Goal: Task Accomplishment & Management: Manage account settings

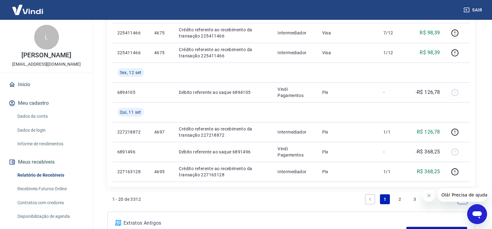
scroll to position [434, 0]
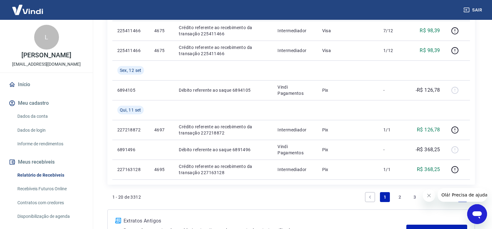
click at [399, 196] on link "2" at bounding box center [399, 197] width 10 height 10
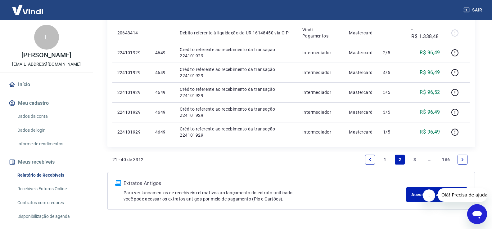
scroll to position [526, 0]
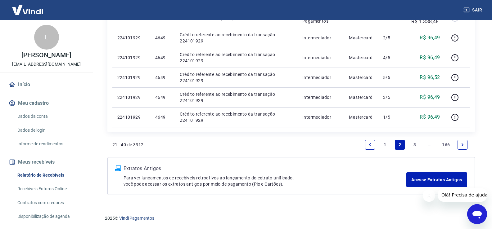
click at [386, 143] on link "1" at bounding box center [385, 145] width 10 height 10
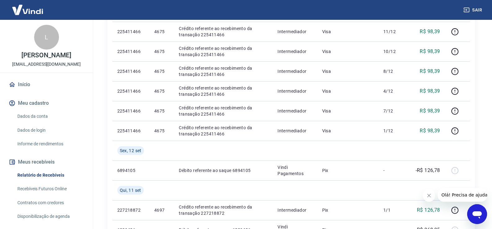
scroll to position [434, 0]
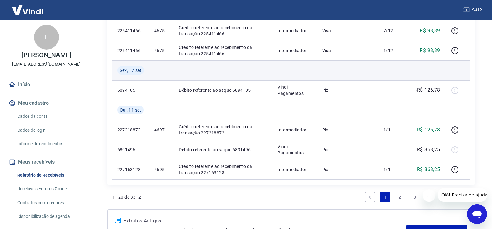
click at [404, 74] on td at bounding box center [392, 70] width 28 height 20
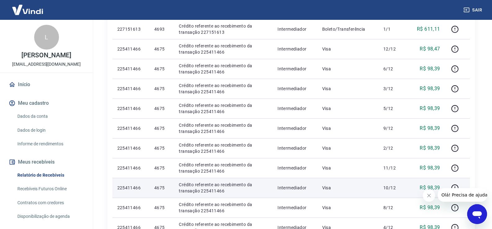
scroll to position [217, 0]
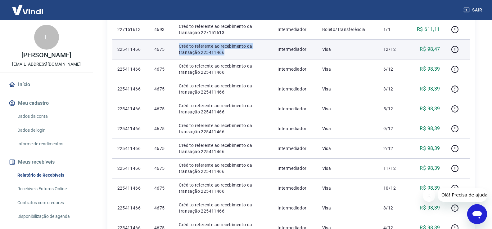
drag, startPoint x: 178, startPoint y: 44, endPoint x: 228, endPoint y: 50, distance: 50.6
click at [228, 50] on td "Crédito referente ao recebimento da transação 225411466" at bounding box center [223, 49] width 99 height 20
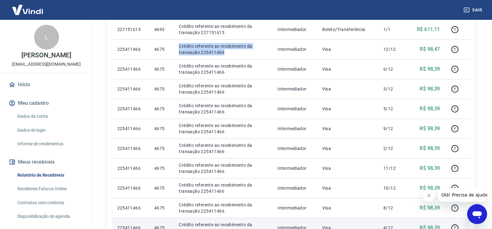
copy p "Crédito referente ao recebimento da transação 225411466"
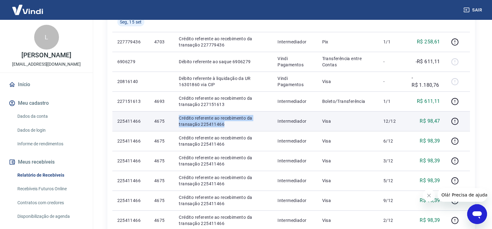
scroll to position [155, 0]
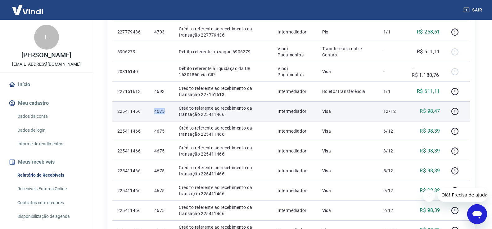
drag, startPoint x: 152, startPoint y: 113, endPoint x: 164, endPoint y: 111, distance: 12.2
click at [164, 111] on td "4675" at bounding box center [161, 111] width 24 height 20
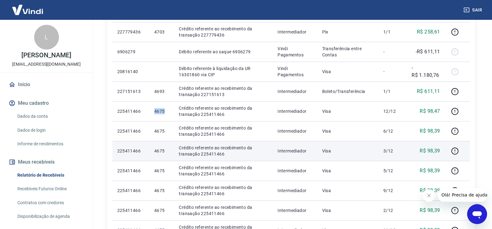
copy p "4675"
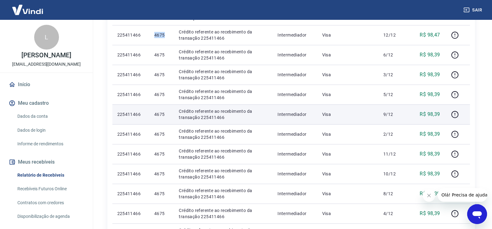
scroll to position [217, 0]
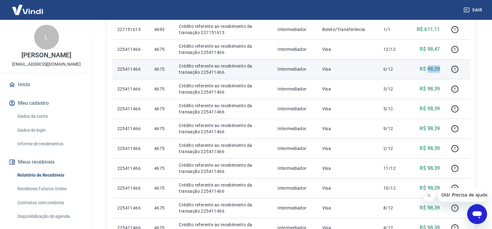
drag, startPoint x: 444, startPoint y: 71, endPoint x: 428, endPoint y: 70, distance: 16.1
click at [428, 70] on td "R$ 98,39" at bounding box center [425, 69] width 38 height 20
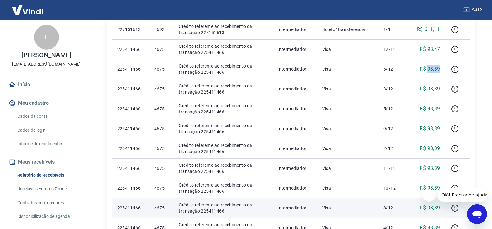
copy p "98,39"
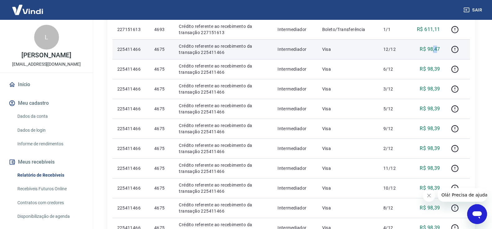
drag, startPoint x: 438, startPoint y: 47, endPoint x: 433, endPoint y: 49, distance: 5.4
click at [433, 49] on p "R$ 98,47" at bounding box center [429, 49] width 20 height 7
click at [439, 53] on td "R$ 98,47" at bounding box center [425, 49] width 38 height 20
drag, startPoint x: 440, startPoint y: 48, endPoint x: 428, endPoint y: 50, distance: 12.3
click at [428, 50] on td "R$ 98,47" at bounding box center [425, 49] width 38 height 20
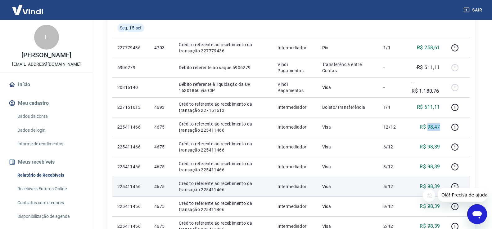
scroll to position [124, 0]
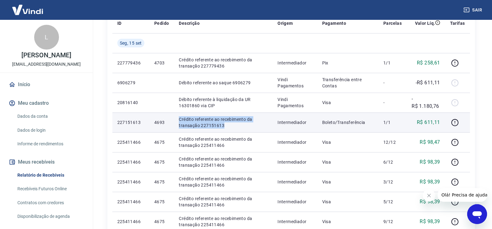
drag, startPoint x: 178, startPoint y: 118, endPoint x: 224, endPoint y: 126, distance: 47.0
click at [224, 126] on td "Crédito referente ao recebimento da transação 227151613" at bounding box center [223, 123] width 99 height 20
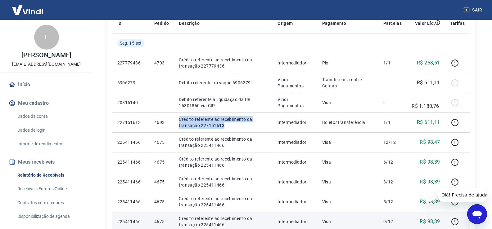
copy p "Crédito referente ao recebimento da transação 227151613"
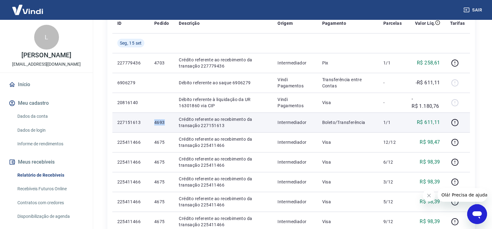
drag, startPoint x: 153, startPoint y: 122, endPoint x: 164, endPoint y: 118, distance: 11.8
click at [164, 118] on td "4693" at bounding box center [161, 123] width 24 height 20
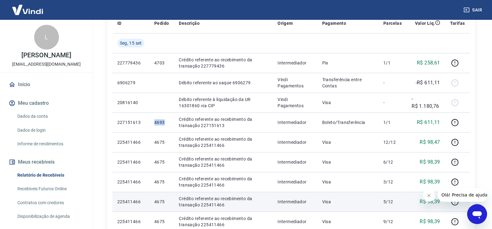
copy p "4693"
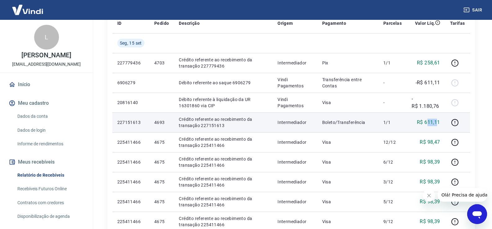
drag, startPoint x: 438, startPoint y: 121, endPoint x: 429, endPoint y: 123, distance: 9.3
click at [429, 123] on p "R$ 611,11" at bounding box center [427, 122] width 23 height 7
drag, startPoint x: 443, startPoint y: 121, endPoint x: 425, endPoint y: 122, distance: 17.4
click at [425, 122] on td "R$ 611,11" at bounding box center [425, 123] width 38 height 20
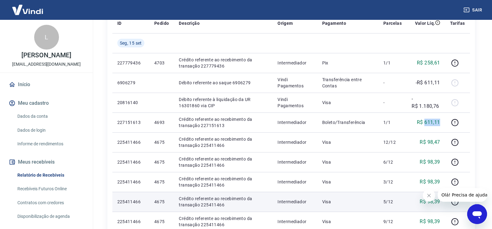
copy p "611,11"
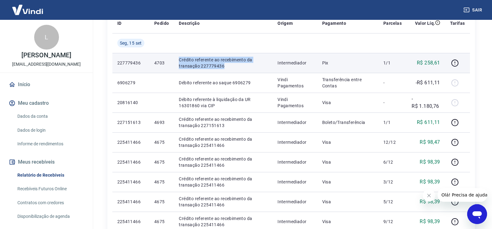
drag, startPoint x: 180, startPoint y: 59, endPoint x: 225, endPoint y: 66, distance: 45.6
click at [225, 66] on p "Crédito referente ao recebimento da transação 227779436" at bounding box center [223, 63] width 89 height 12
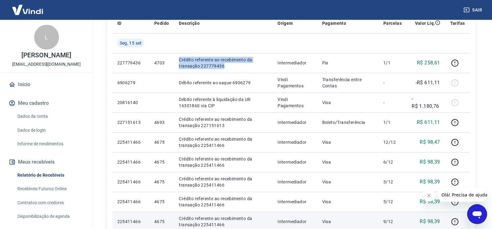
copy p "Crédito referente ao recebimento da transação 227779436"
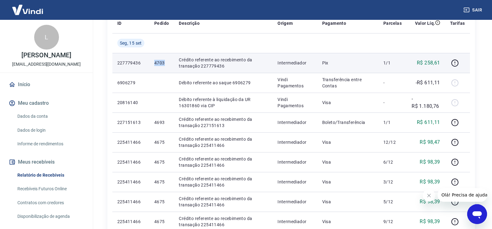
drag, startPoint x: 153, startPoint y: 60, endPoint x: 164, endPoint y: 61, distance: 10.9
click at [164, 61] on td "4703" at bounding box center [161, 63] width 24 height 20
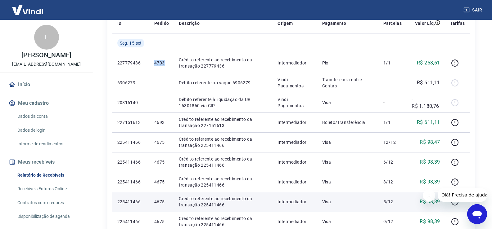
copy p "4703"
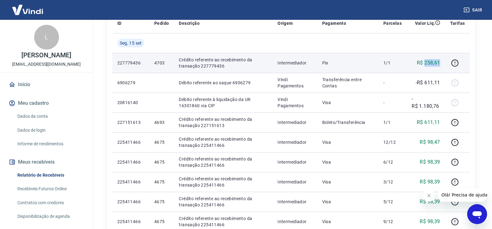
drag, startPoint x: 442, startPoint y: 63, endPoint x: 426, endPoint y: 63, distance: 16.1
click at [426, 63] on td "R$ 258,61" at bounding box center [425, 63] width 38 height 20
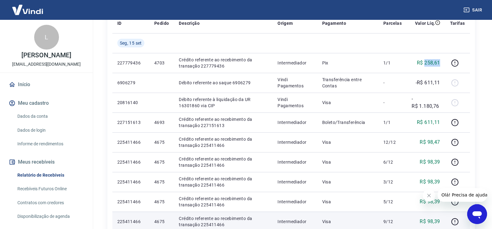
copy p "258,61"
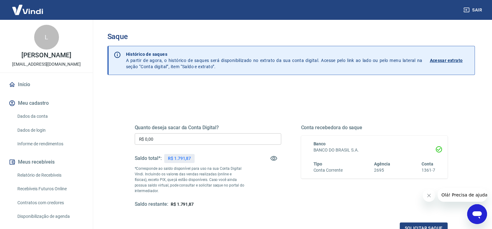
click at [88, 136] on div "Sair L [PERSON_NAME] [EMAIL_ADDRESS][DOMAIN_NAME] Início Meu cadastro Dados da …" at bounding box center [246, 114] width 492 height 229
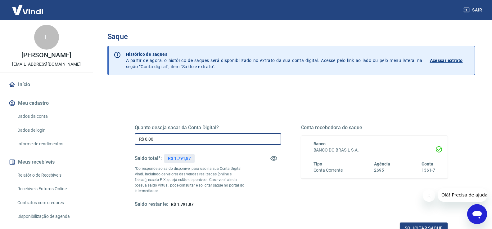
paste input "1.791,87"
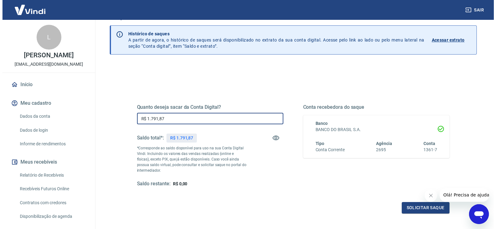
scroll to position [31, 0]
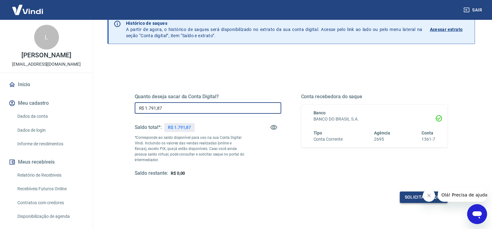
type input "R$ 1.791,87"
click at [407, 195] on button "Solicitar saque" at bounding box center [423, 197] width 48 height 11
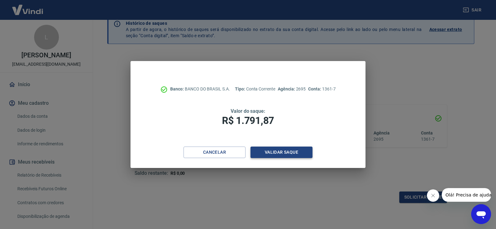
click at [284, 148] on button "Validar saque" at bounding box center [282, 152] width 62 height 11
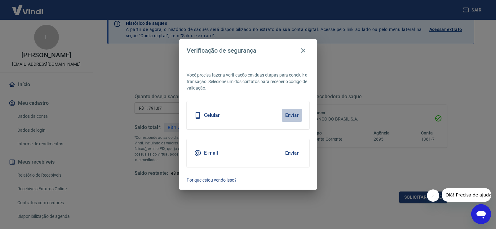
click at [292, 116] on button "Enviar" at bounding box center [292, 115] width 20 height 13
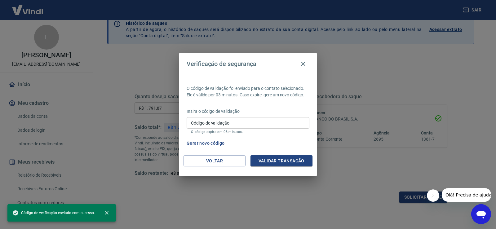
click at [238, 127] on input "Código de validação" at bounding box center [248, 122] width 123 height 11
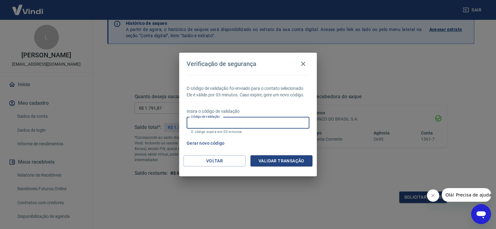
click at [262, 109] on p "Insira o código de validação" at bounding box center [248, 111] width 123 height 7
click at [227, 123] on input "Código de validação" at bounding box center [248, 122] width 123 height 11
click at [289, 137] on div "O código de validação foi enviado para o contato selecionado. Ele é válido por …" at bounding box center [248, 115] width 138 height 80
click at [203, 120] on input "Código de validação" at bounding box center [248, 122] width 123 height 11
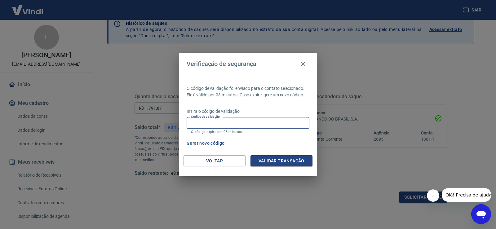
click at [302, 136] on div "O código de validação foi enviado para o contato selecionado. Ele é válido por …" at bounding box center [248, 115] width 138 height 80
click at [306, 58] on div "Verificação de segurança" at bounding box center [248, 64] width 123 height 12
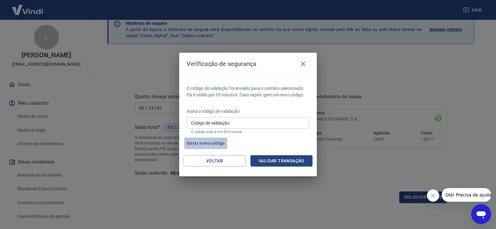
click at [202, 143] on button "Gerar novo código" at bounding box center [205, 143] width 43 height 11
click at [224, 158] on button "Voltar" at bounding box center [215, 160] width 62 height 11
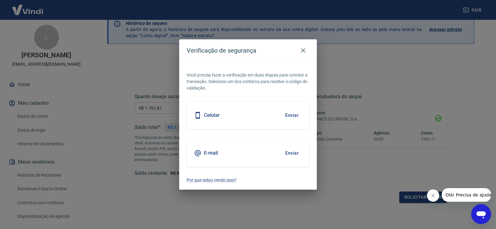
click at [292, 153] on button "Enviar" at bounding box center [292, 153] width 20 height 13
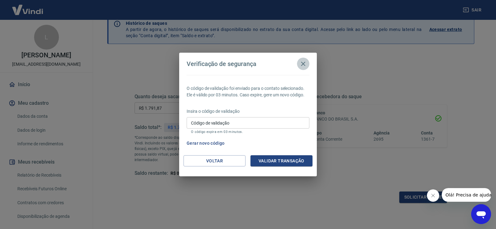
click at [304, 62] on icon "button" at bounding box center [303, 63] width 7 height 7
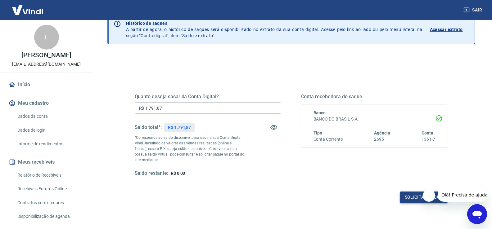
click at [401, 197] on button "Solicitar saque" at bounding box center [423, 197] width 48 height 11
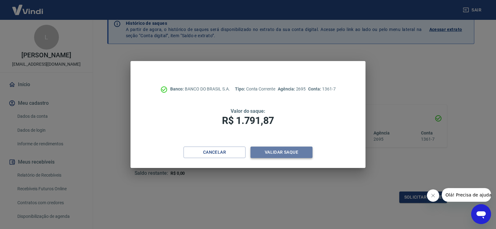
click at [295, 148] on button "Validar saque" at bounding box center [282, 152] width 62 height 11
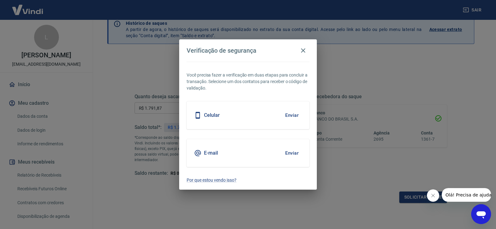
click at [286, 152] on button "Enviar" at bounding box center [292, 153] width 20 height 13
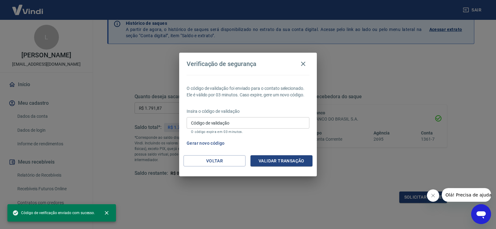
click at [227, 123] on input "Código de validação" at bounding box center [248, 122] width 123 height 11
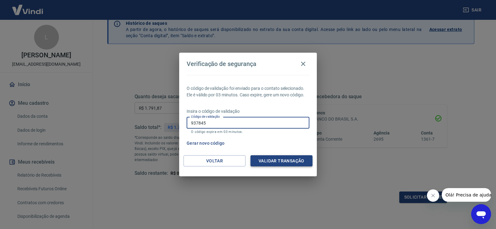
type input "937845"
click at [265, 158] on button "Validar transação" at bounding box center [282, 160] width 62 height 11
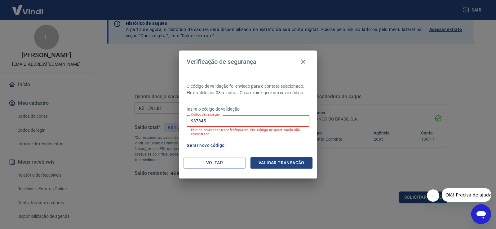
drag, startPoint x: 179, startPoint y: 116, endPoint x: 169, endPoint y: 115, distance: 9.6
click at [169, 115] on div "Verificação de segurança O código de validação foi enviado para o contato selec…" at bounding box center [248, 114] width 496 height 229
type input "772077"
click at [274, 163] on button "Validar transação" at bounding box center [282, 162] width 62 height 11
